Goal: Task Accomplishment & Management: Complete application form

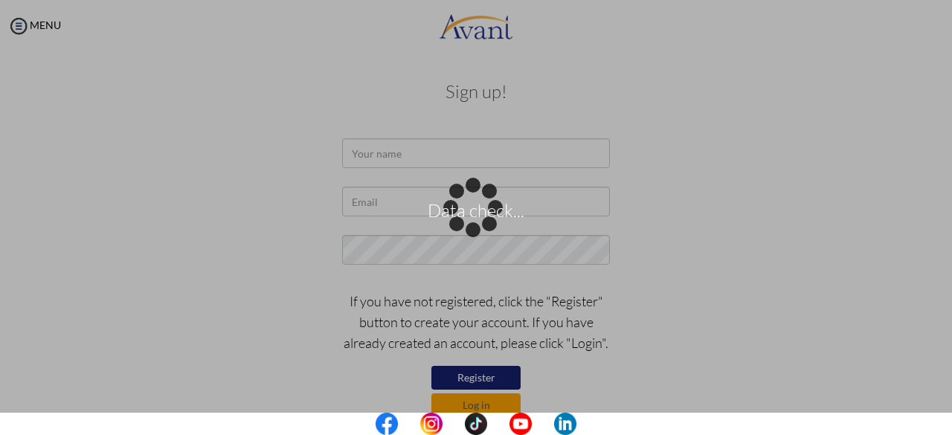
click at [486, 207] on div "Data check..." at bounding box center [476, 217] width 21 height 21
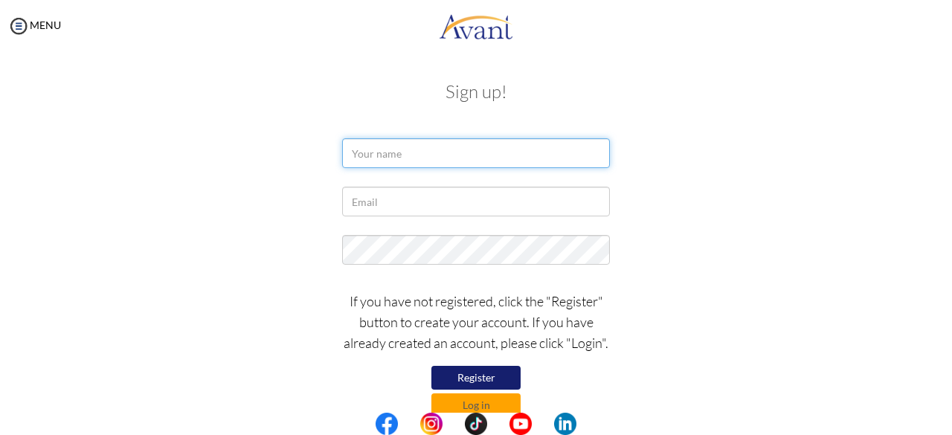
click at [550, 158] on input "text" at bounding box center [476, 153] width 268 height 30
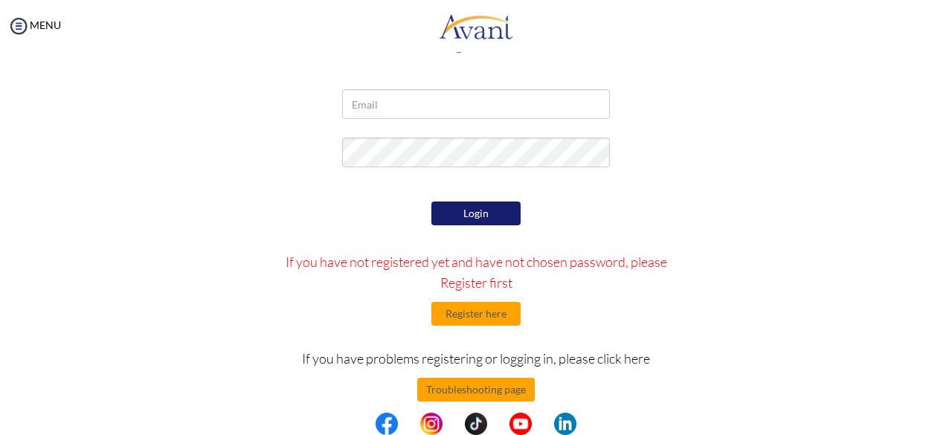
scroll to position [65, 0]
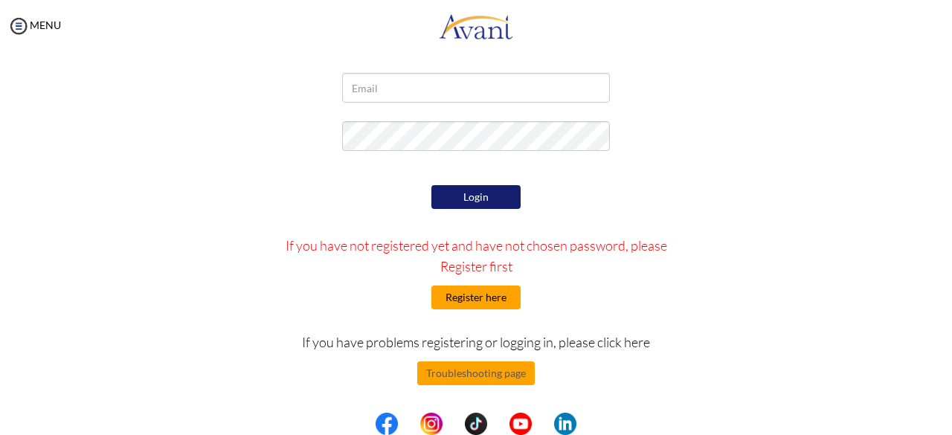
click at [495, 303] on button "Register here" at bounding box center [475, 298] width 89 height 24
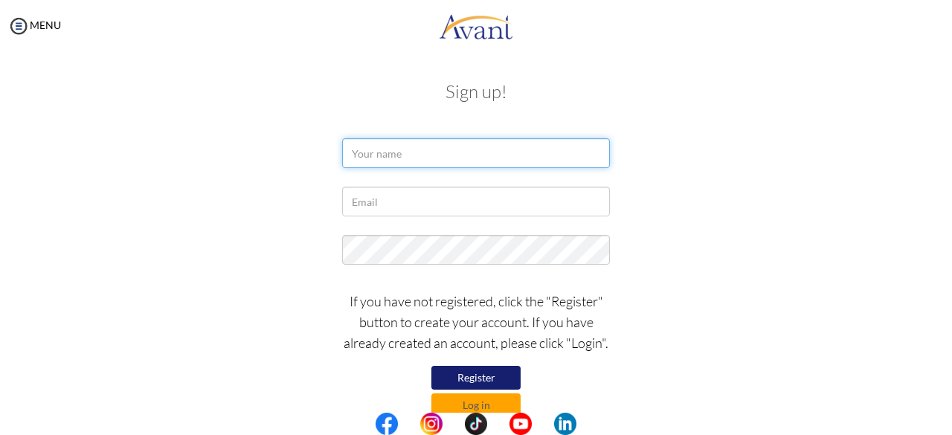
click at [513, 158] on input "text" at bounding box center [476, 153] width 268 height 30
type input "SHYLA"
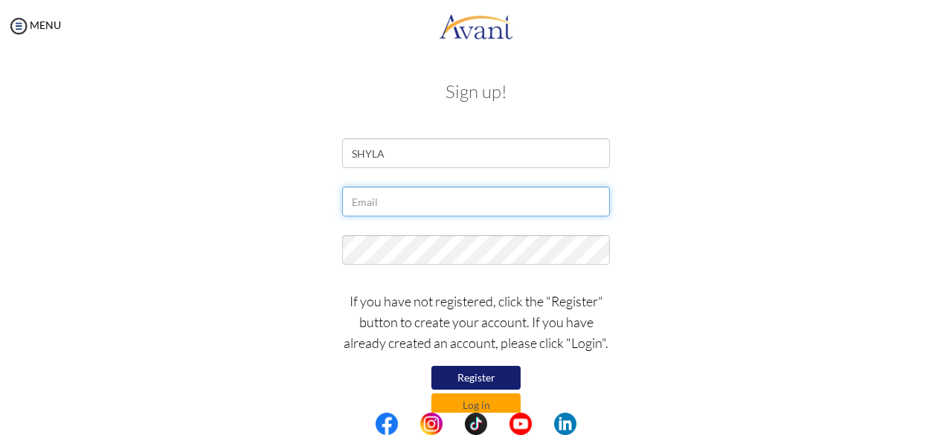
click at [505, 215] on input "text" at bounding box center [476, 202] width 268 height 30
type input "[EMAIL_ADDRESS][DOMAIN_NAME]"
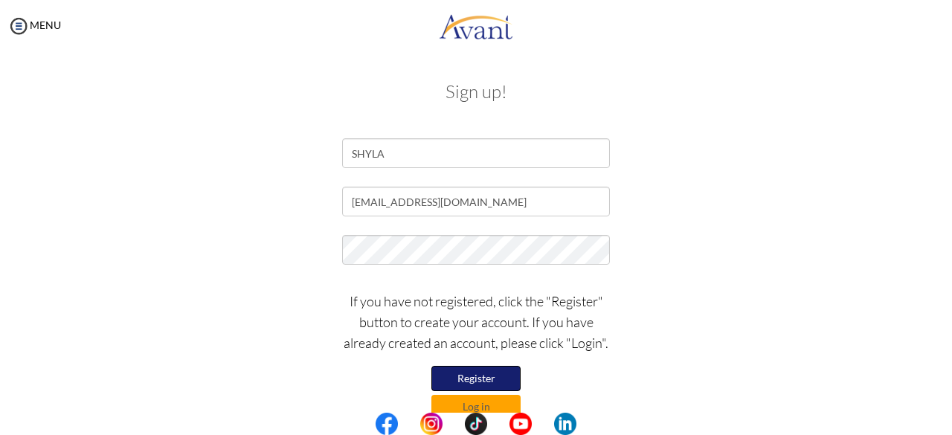
click at [496, 379] on button "Register" at bounding box center [475, 378] width 89 height 25
click at [465, 371] on button "Register" at bounding box center [475, 378] width 89 height 24
click at [457, 377] on button "Register" at bounding box center [475, 378] width 89 height 24
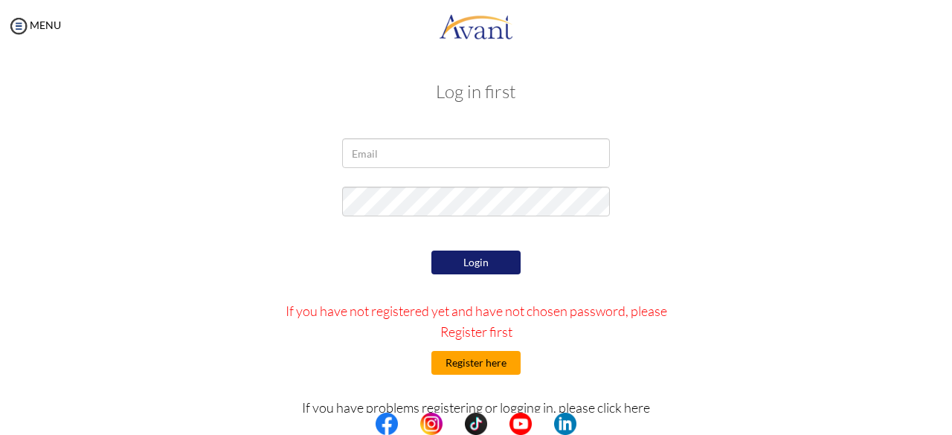
click at [463, 363] on button "Register here" at bounding box center [475, 363] width 89 height 24
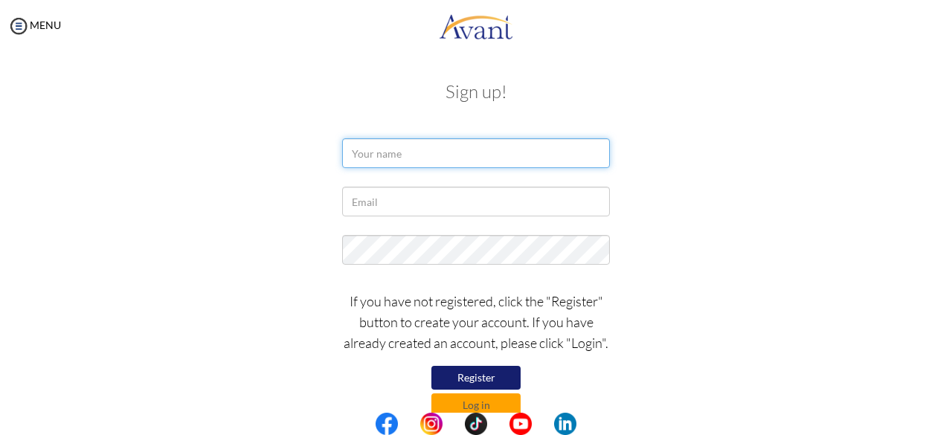
click at [370, 158] on input "text" at bounding box center [476, 153] width 268 height 30
